Goal: Task Accomplishment & Management: Manage account settings

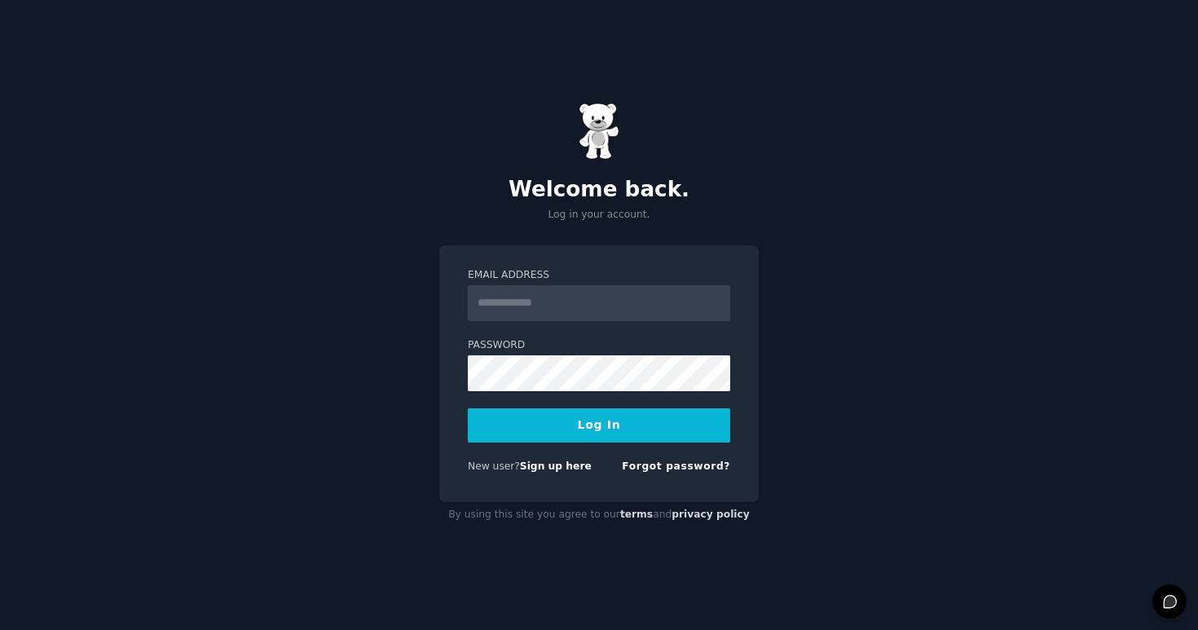
click at [507, 292] on input "Email Address" at bounding box center [599, 303] width 262 height 36
type input "**********"
click at [516, 305] on input "Email Address" at bounding box center [599, 303] width 262 height 36
type input "**********"
click at [468, 408] on button "Log In" at bounding box center [599, 425] width 262 height 34
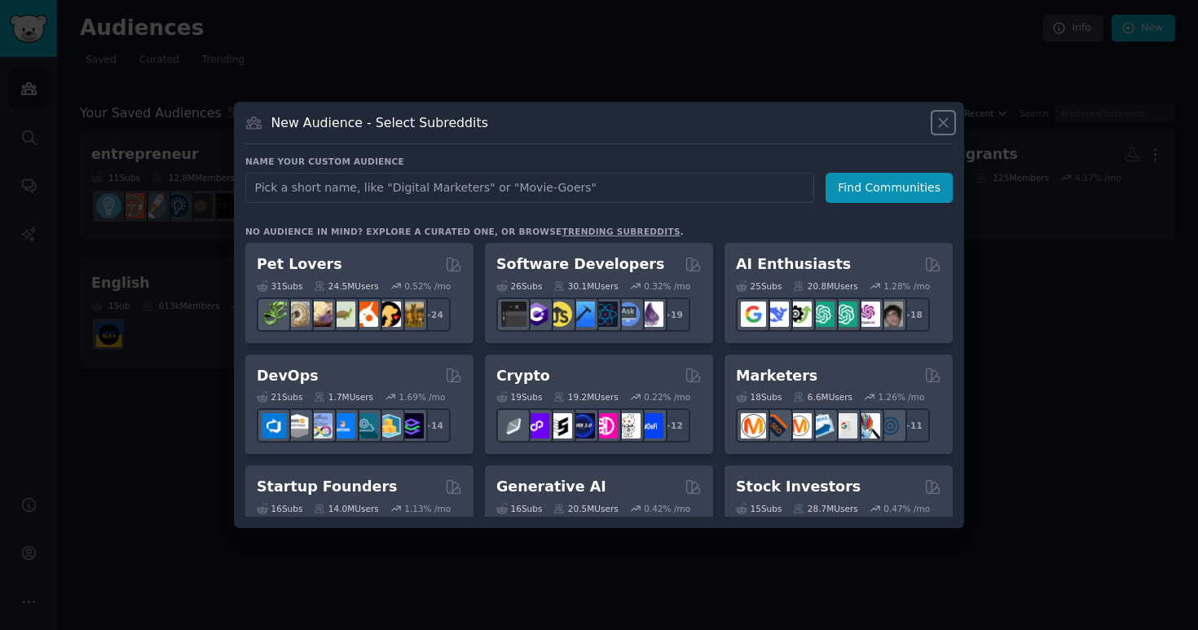
click at [934, 123] on button at bounding box center [943, 122] width 19 height 19
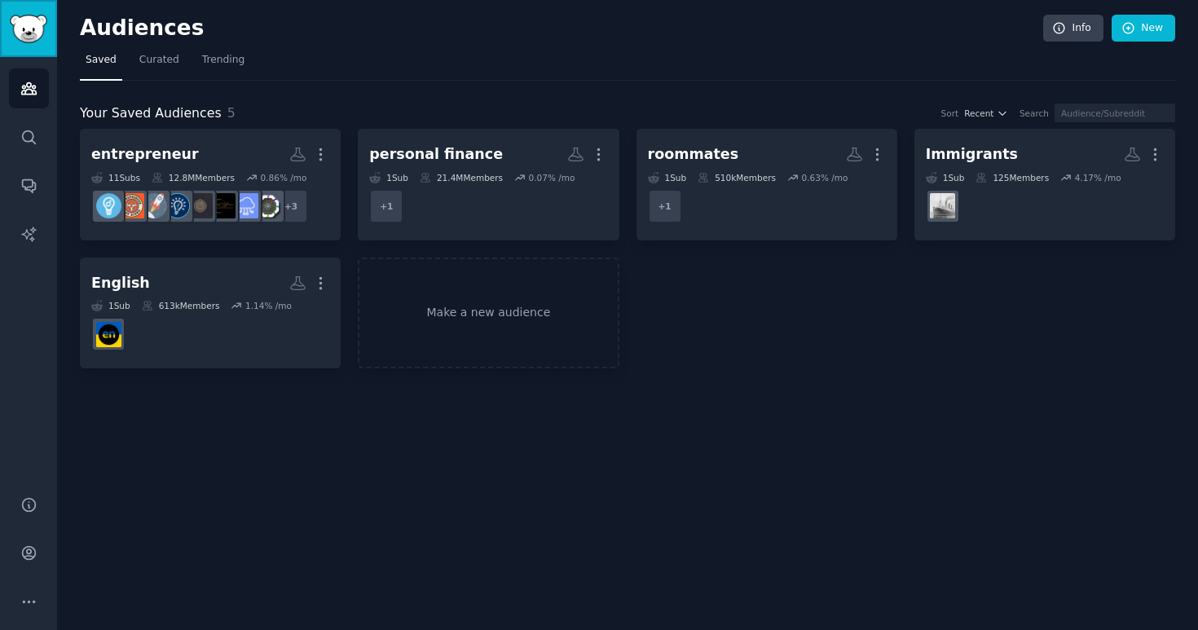
click at [29, 19] on img "Sidebar" at bounding box center [28, 29] width 37 height 29
click at [30, 547] on icon "Sidebar" at bounding box center [28, 553] width 13 height 13
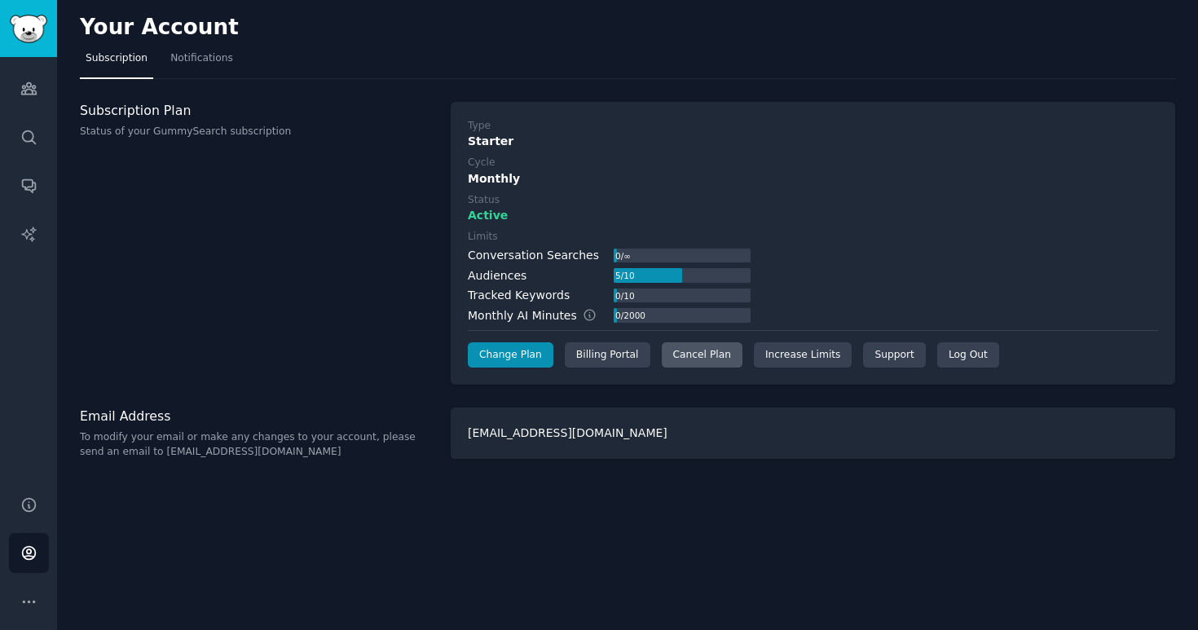
click at [672, 355] on div "Cancel Plan" at bounding box center [701, 355] width 81 height 26
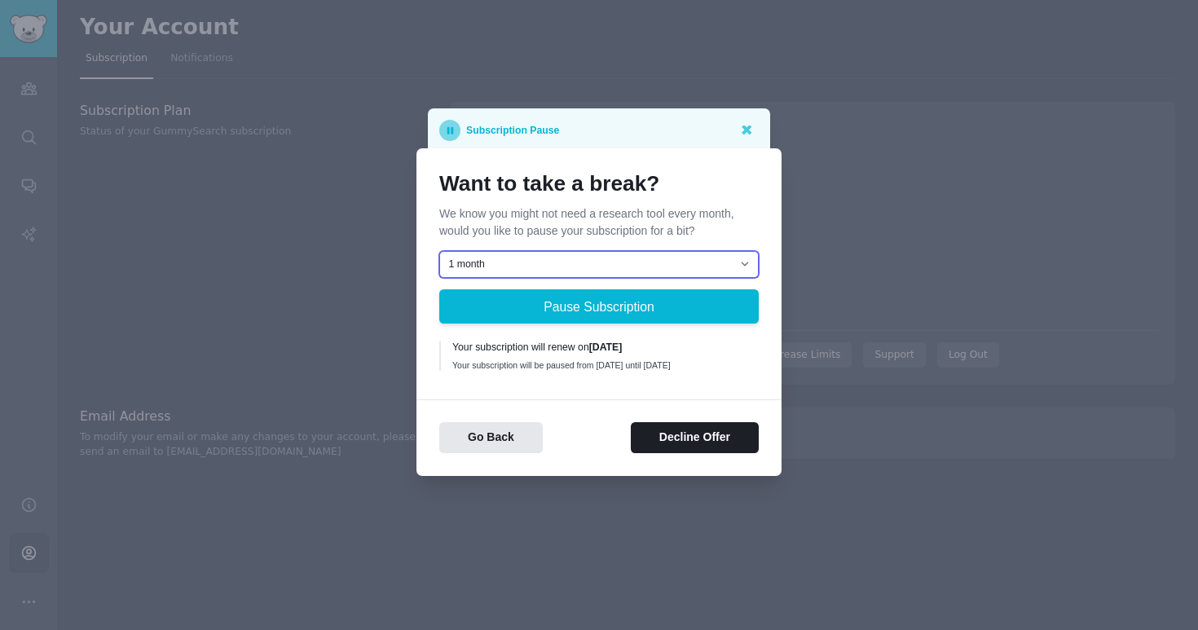
click at [532, 251] on select "1 month 2 months 3 months Choose a custom date to resume" at bounding box center [598, 265] width 319 height 28
select select "[object Object]"
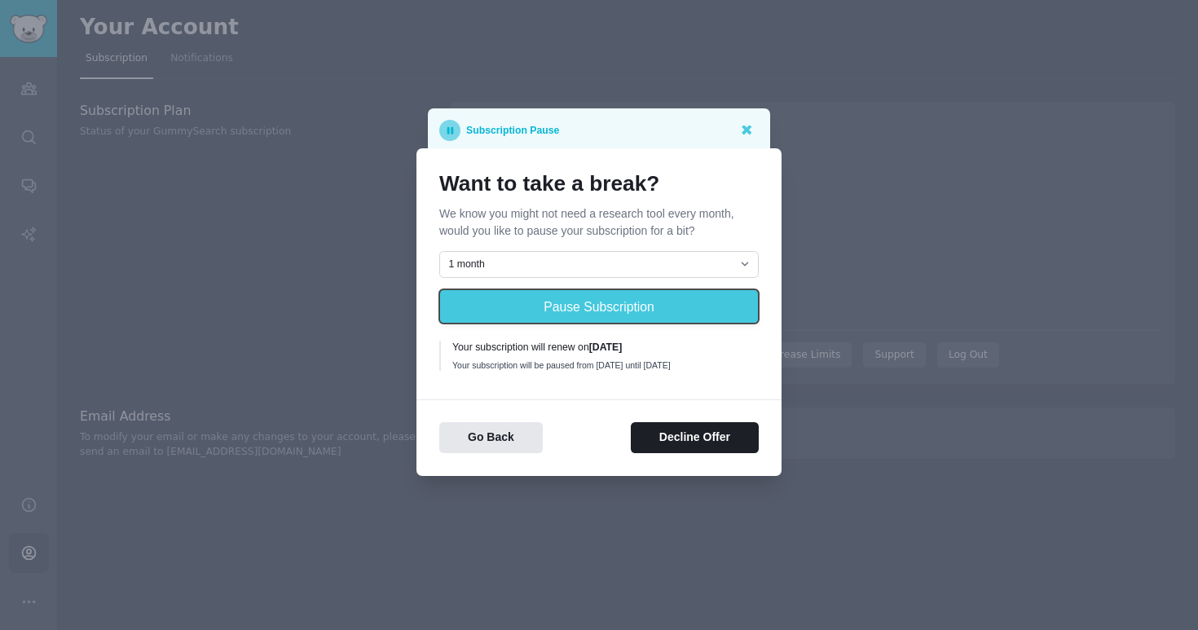
click at [583, 301] on button "Pause Subscription" at bounding box center [598, 306] width 319 height 34
